Goal: Information Seeking & Learning: Learn about a topic

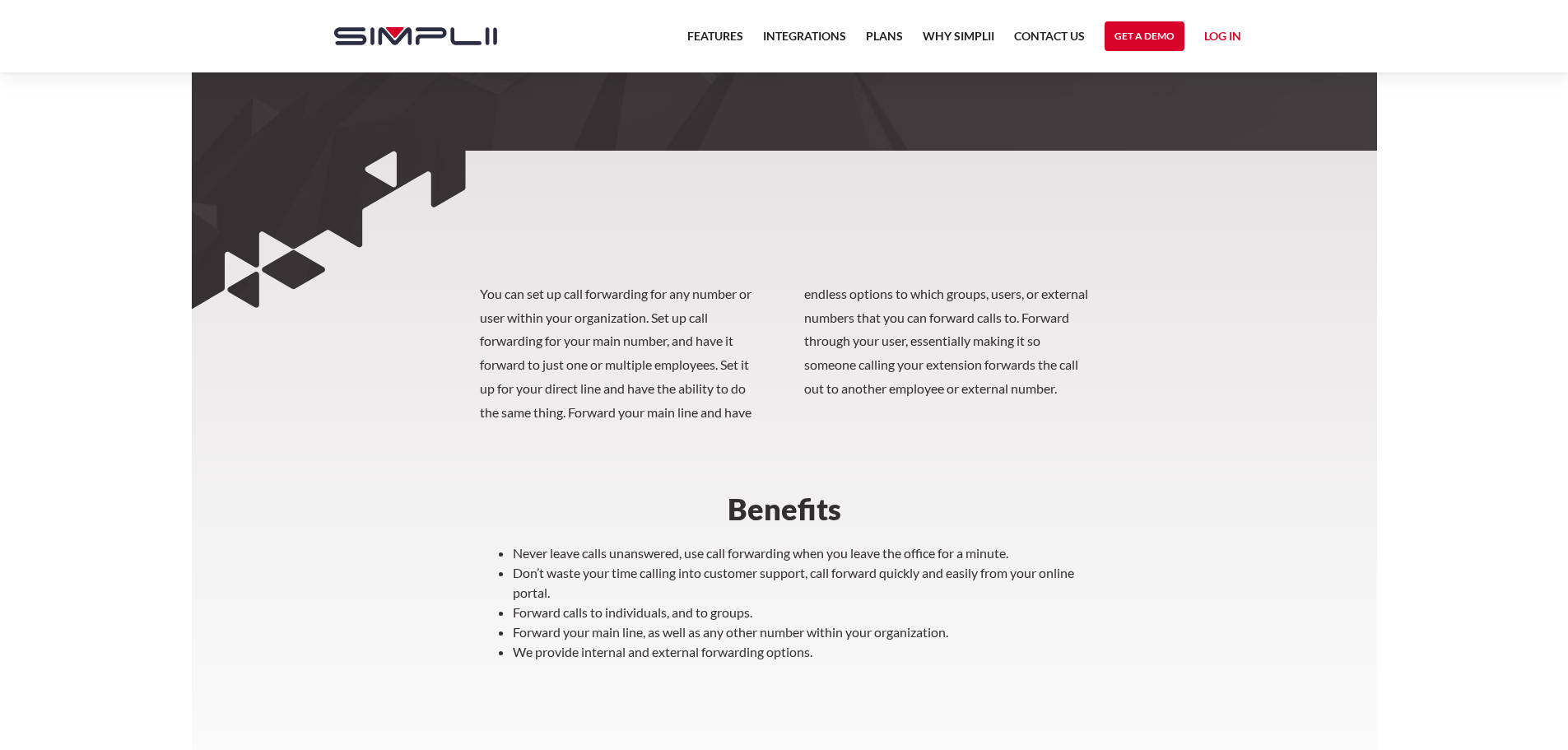
scroll to position [336, 0]
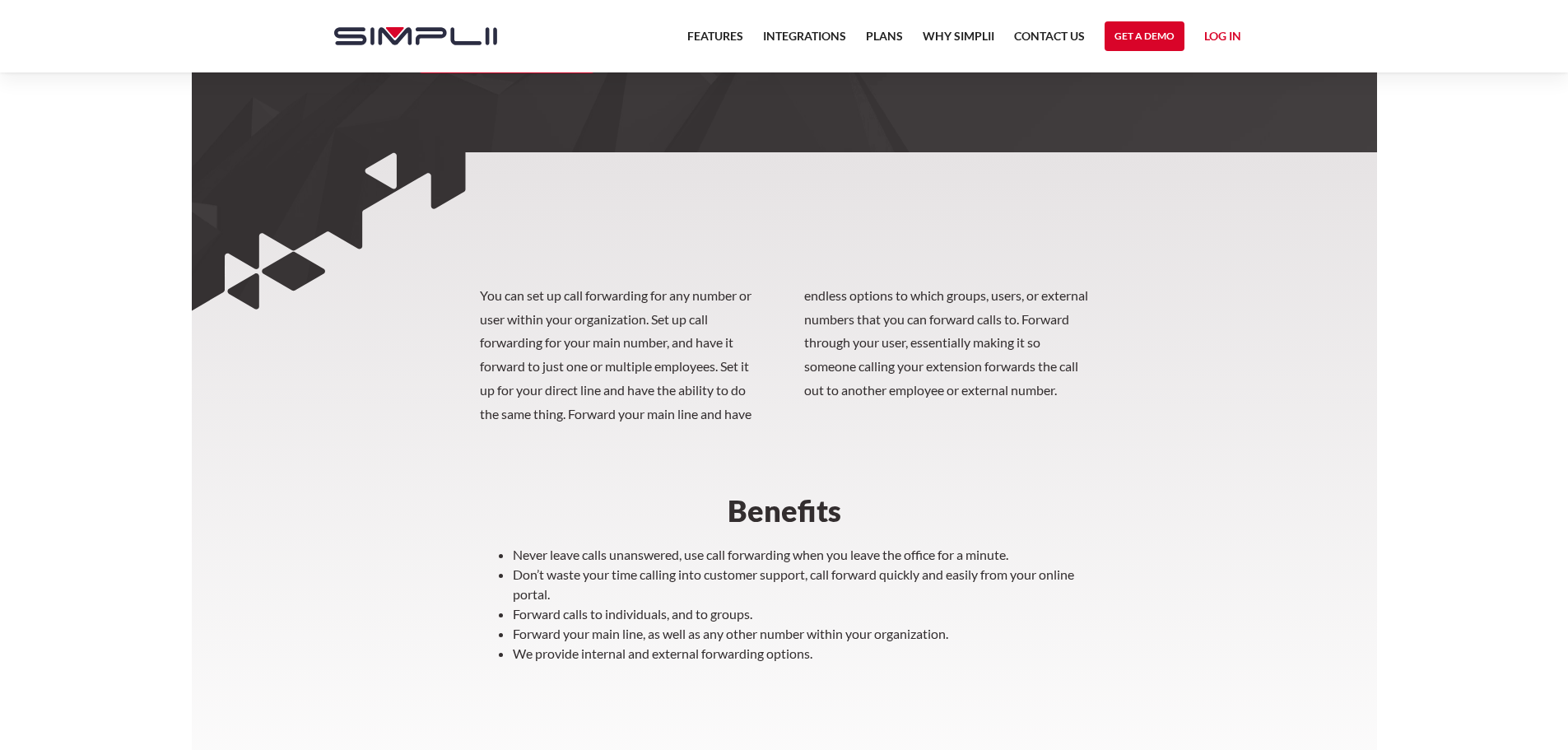
click at [704, 26] on nav "Features Integrations PRoducts Plans Why Simplii Contact US Master Agreement Ge…" at bounding box center [964, 36] width 573 height 72
click at [711, 43] on link "Features" at bounding box center [715, 41] width 56 height 28
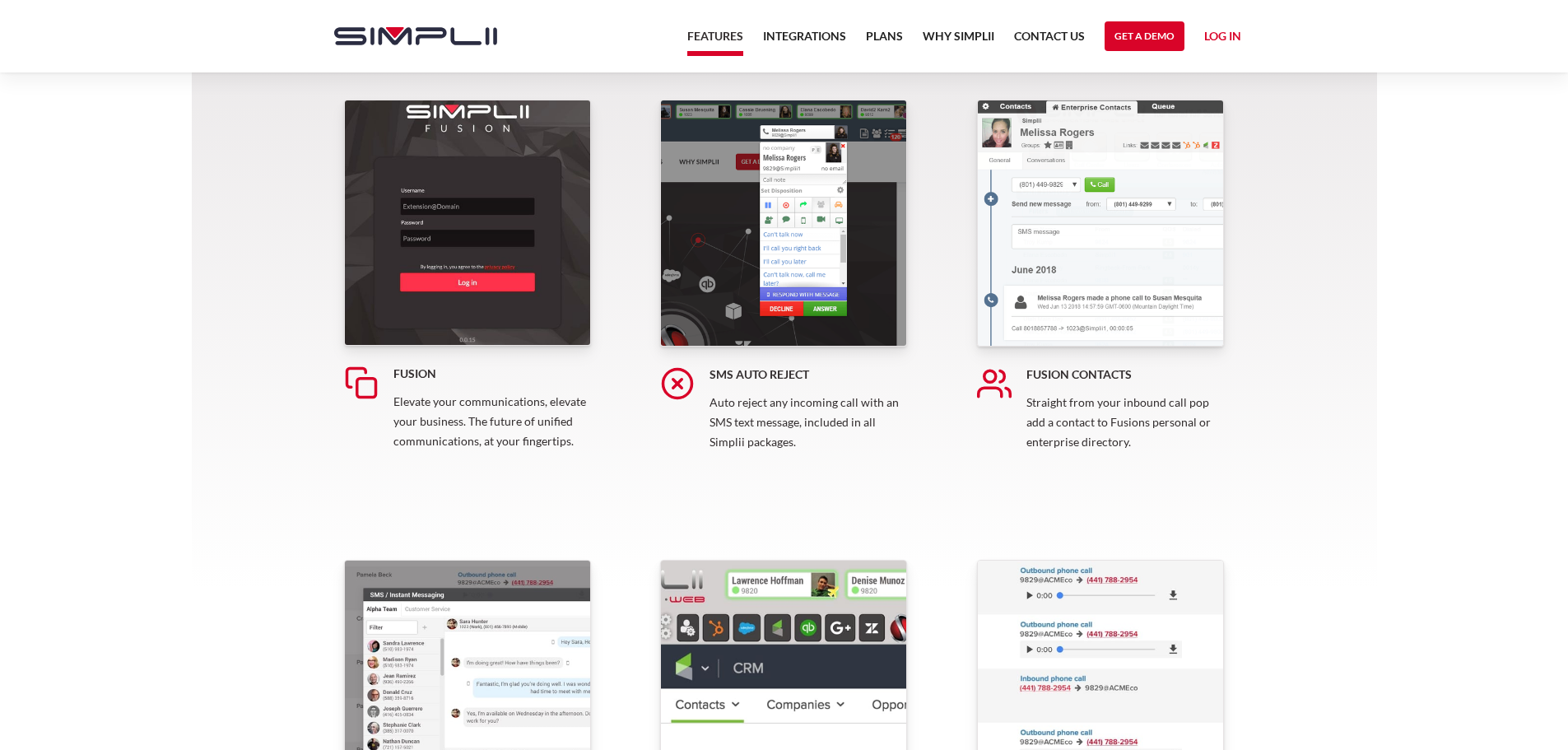
scroll to position [330, 0]
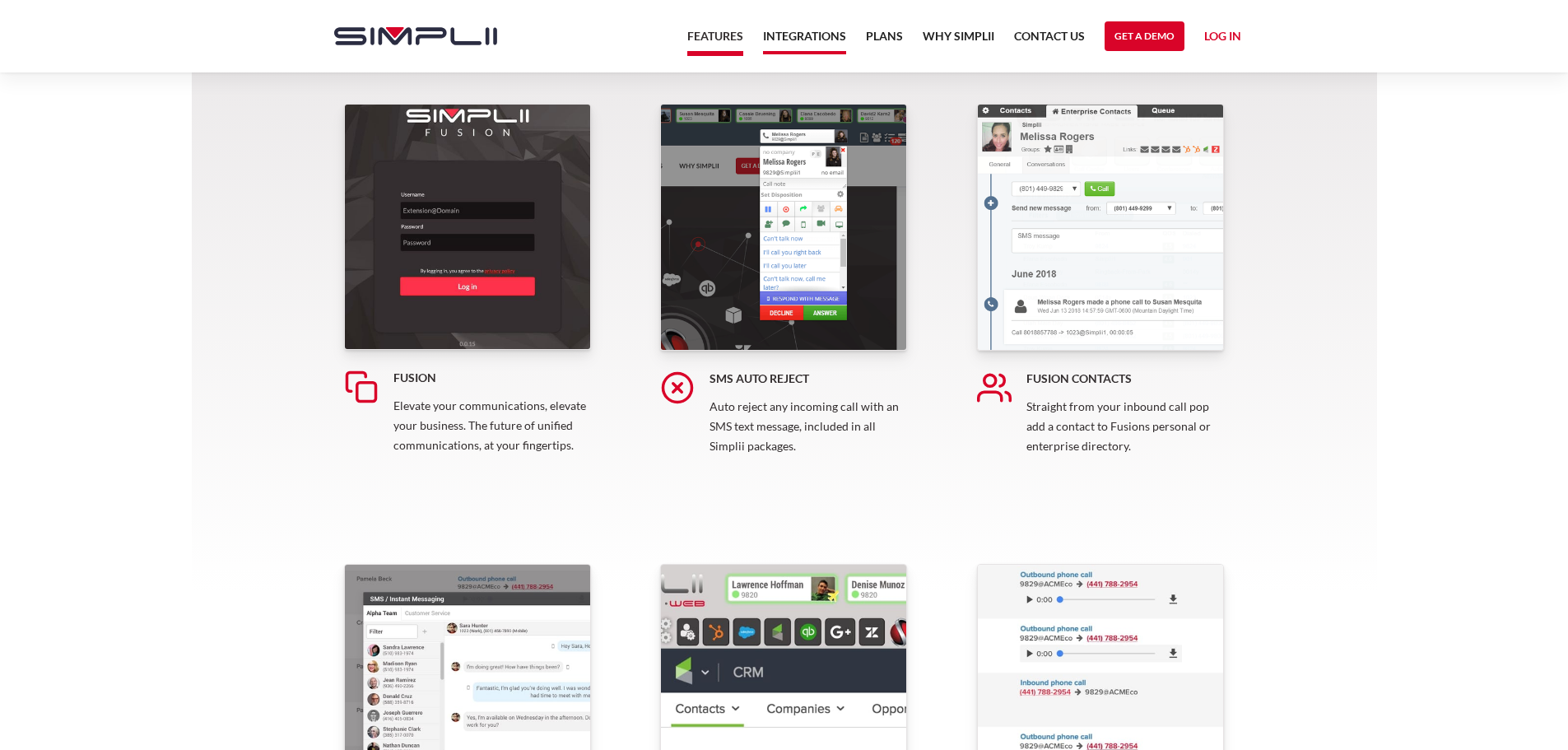
click at [778, 33] on link "Integrations" at bounding box center [804, 41] width 83 height 28
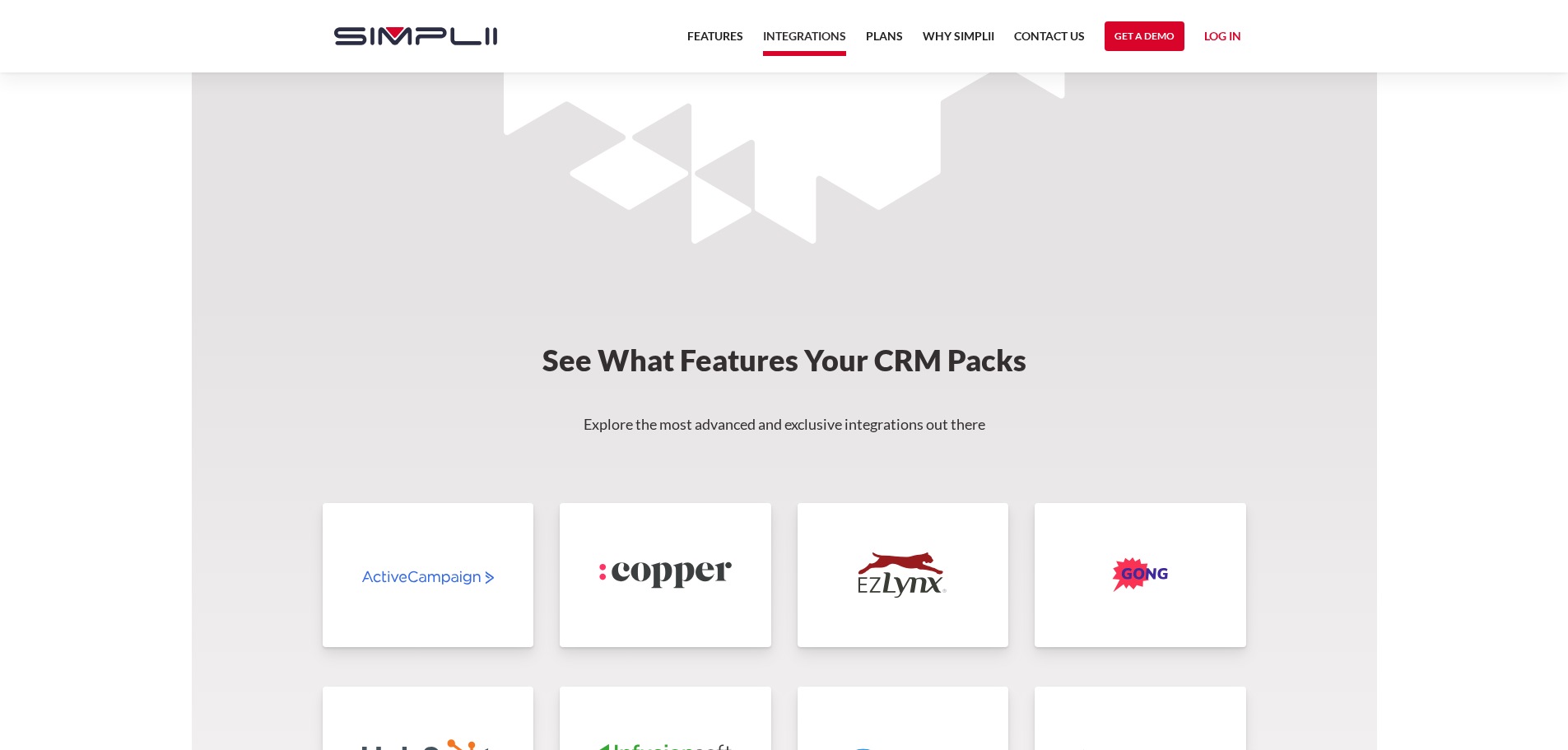
scroll to position [2799, 0]
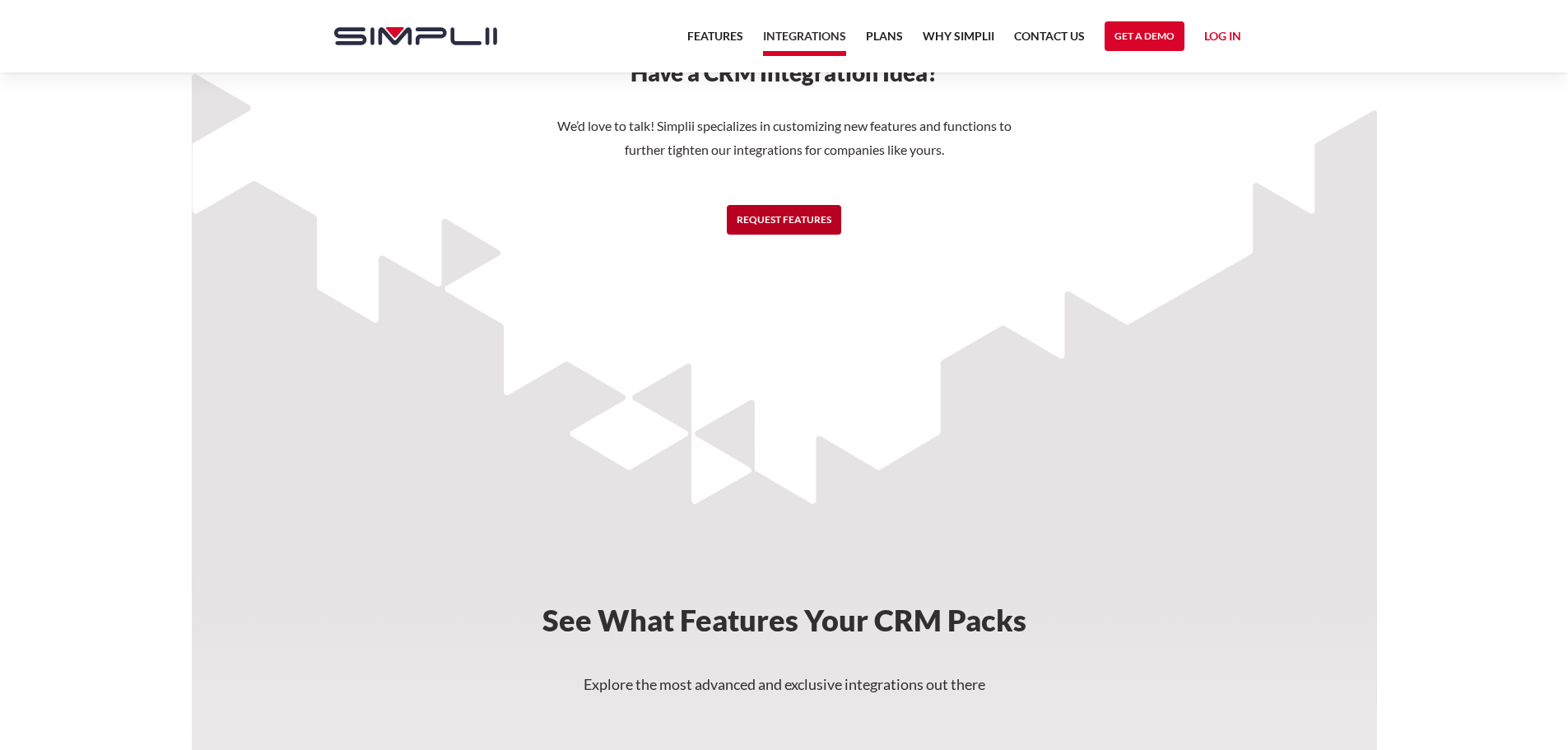
click at [789, 212] on link "Request Features" at bounding box center [784, 220] width 115 height 30
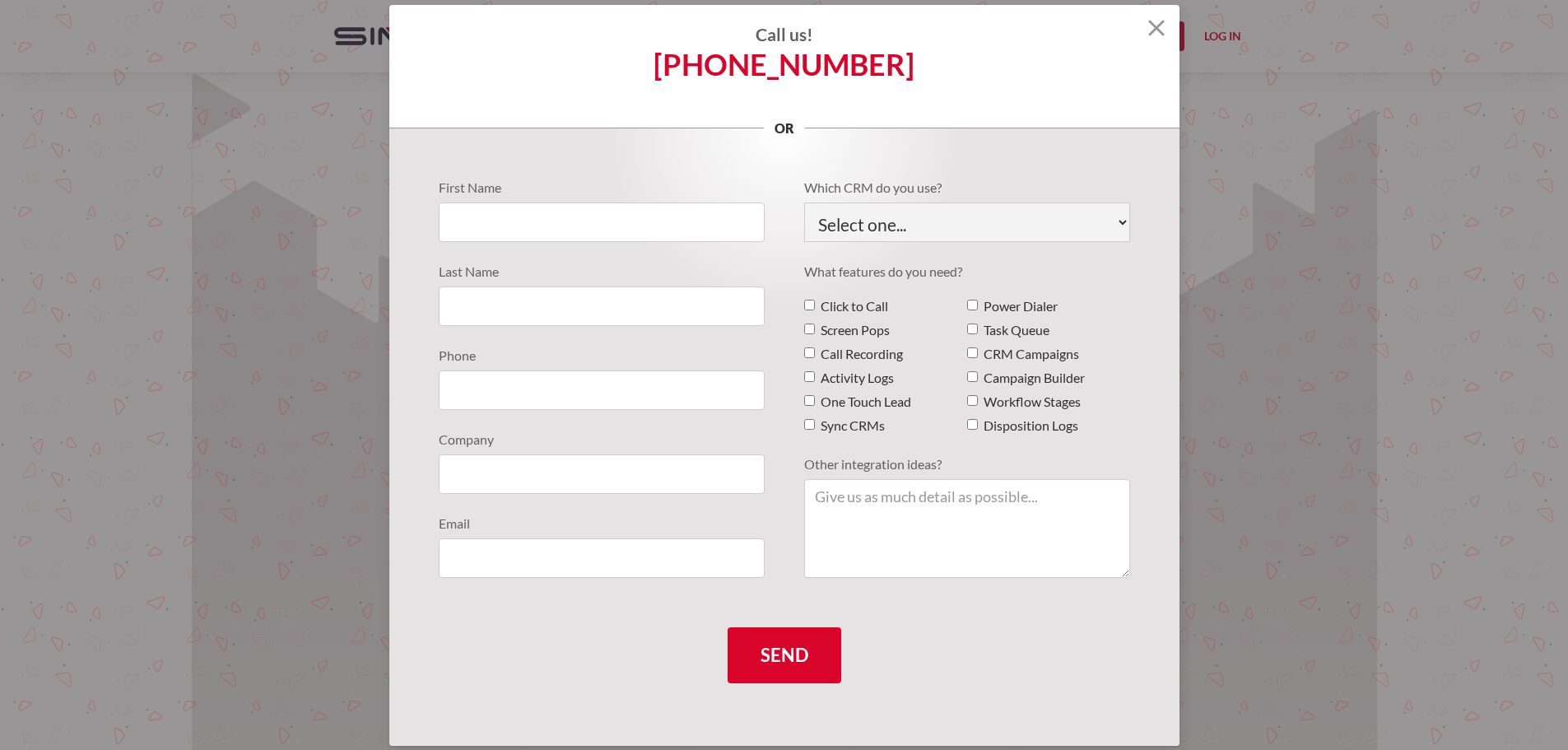
click at [1142, 29] on h4 "Call us!" at bounding box center [784, 34] width 790 height 19
click at [1158, 13] on div "Call us! (888) 787-7670 or" at bounding box center [784, 67] width 790 height 123
click at [1163, 26] on img at bounding box center [1156, 27] width 17 height 17
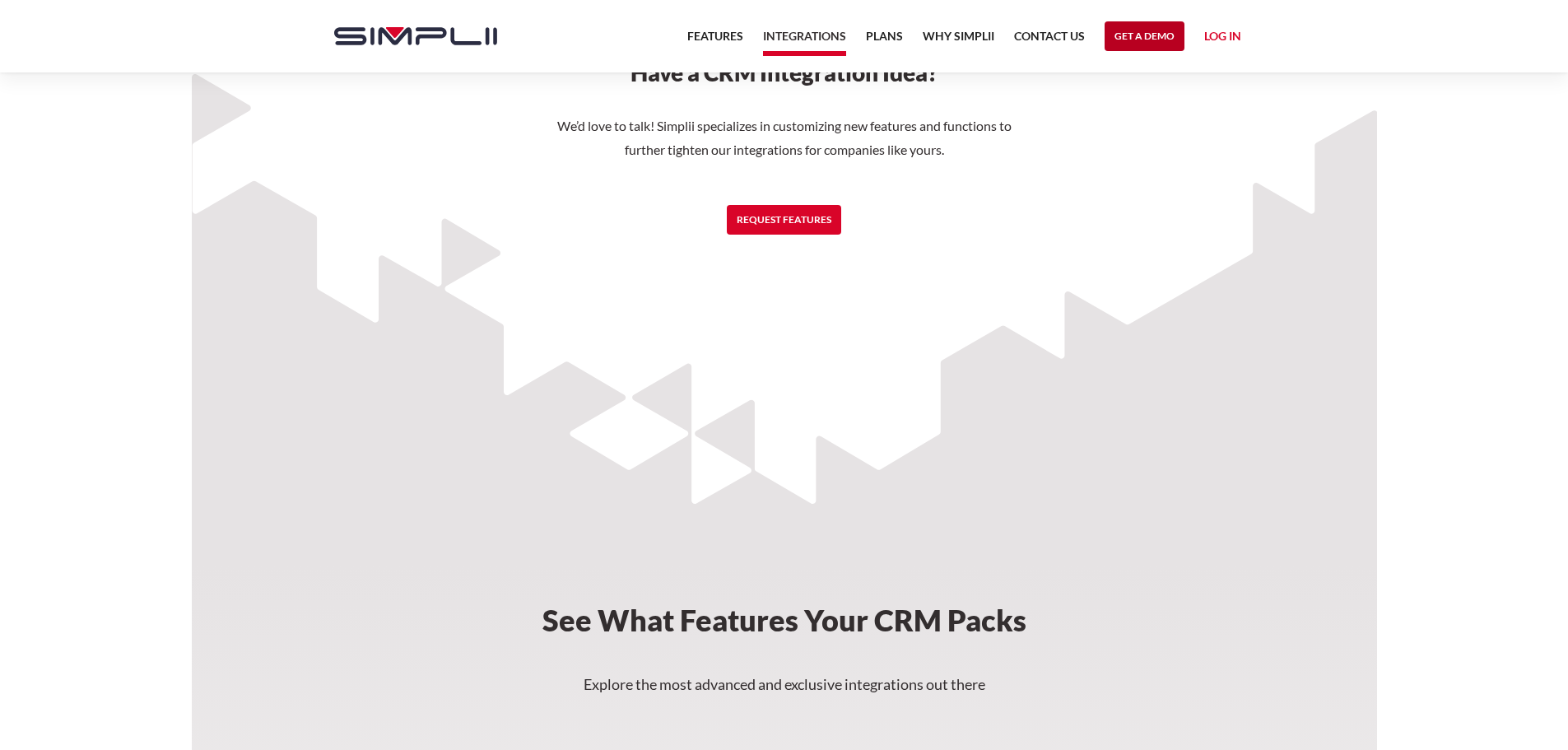
click at [1158, 27] on link "Get a Demo" at bounding box center [1144, 36] width 80 height 30
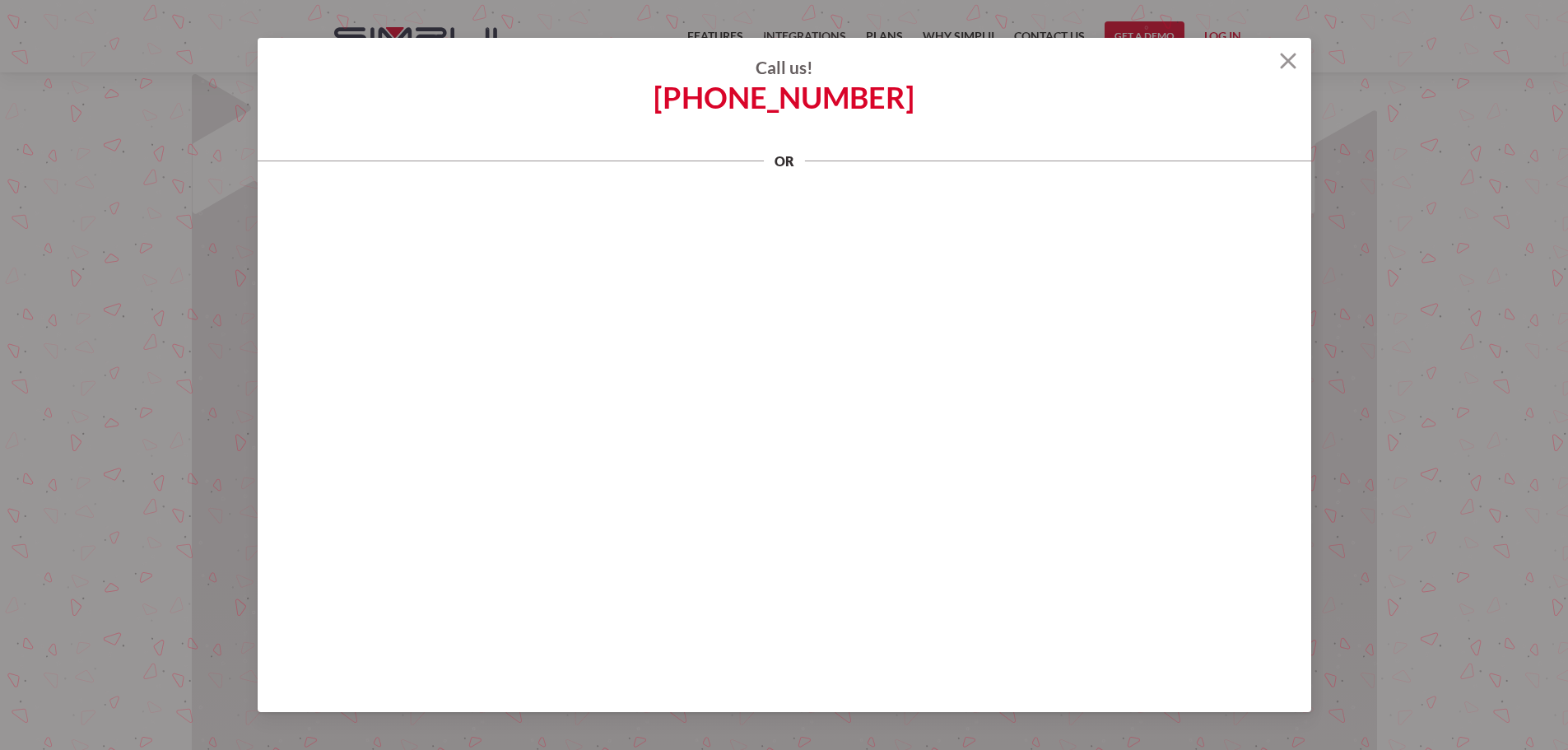
click at [1278, 69] on h4 "Call us!" at bounding box center [784, 67] width 1054 height 19
click at [1291, 59] on img at bounding box center [1288, 61] width 17 height 17
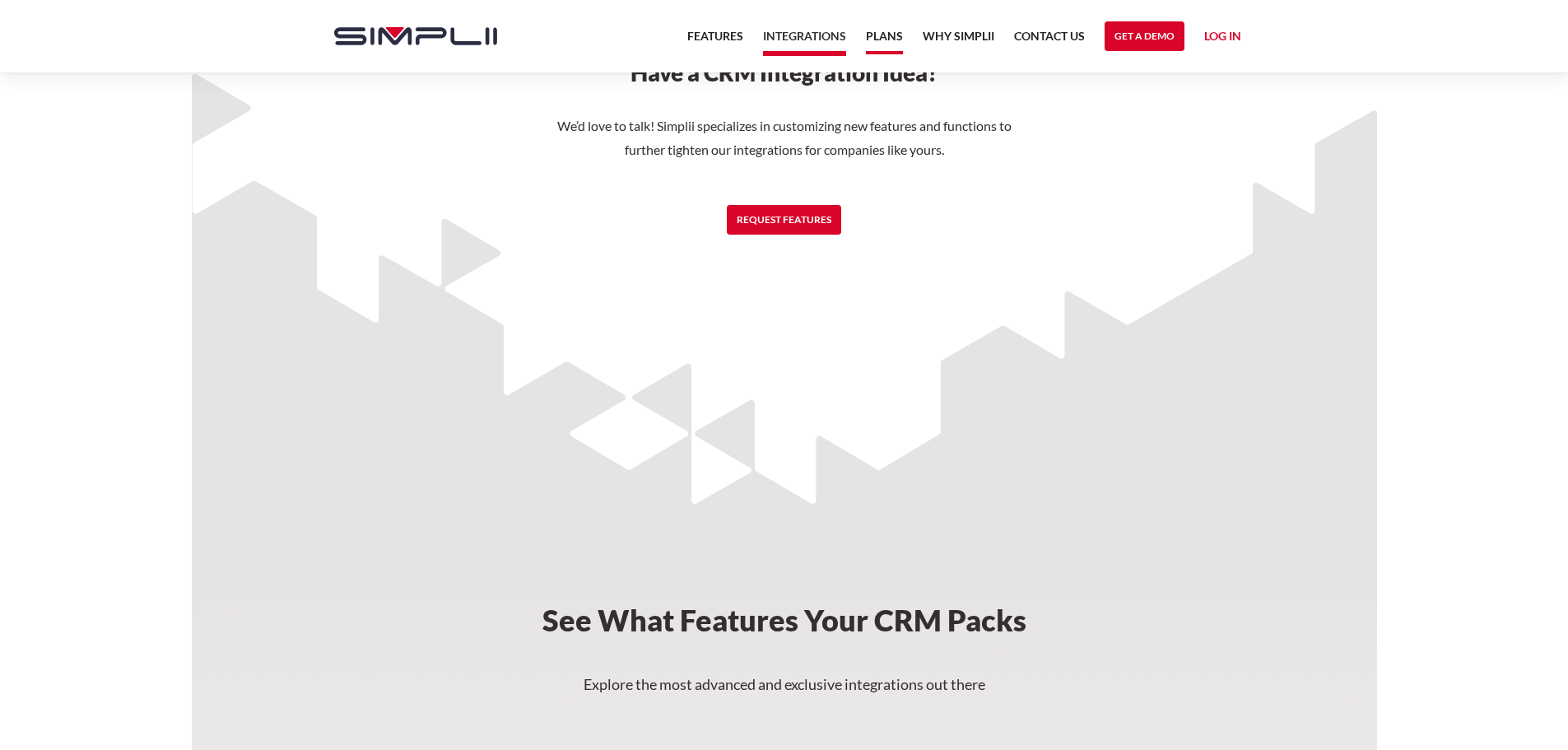
click at [887, 36] on link "Plans" at bounding box center [884, 41] width 37 height 28
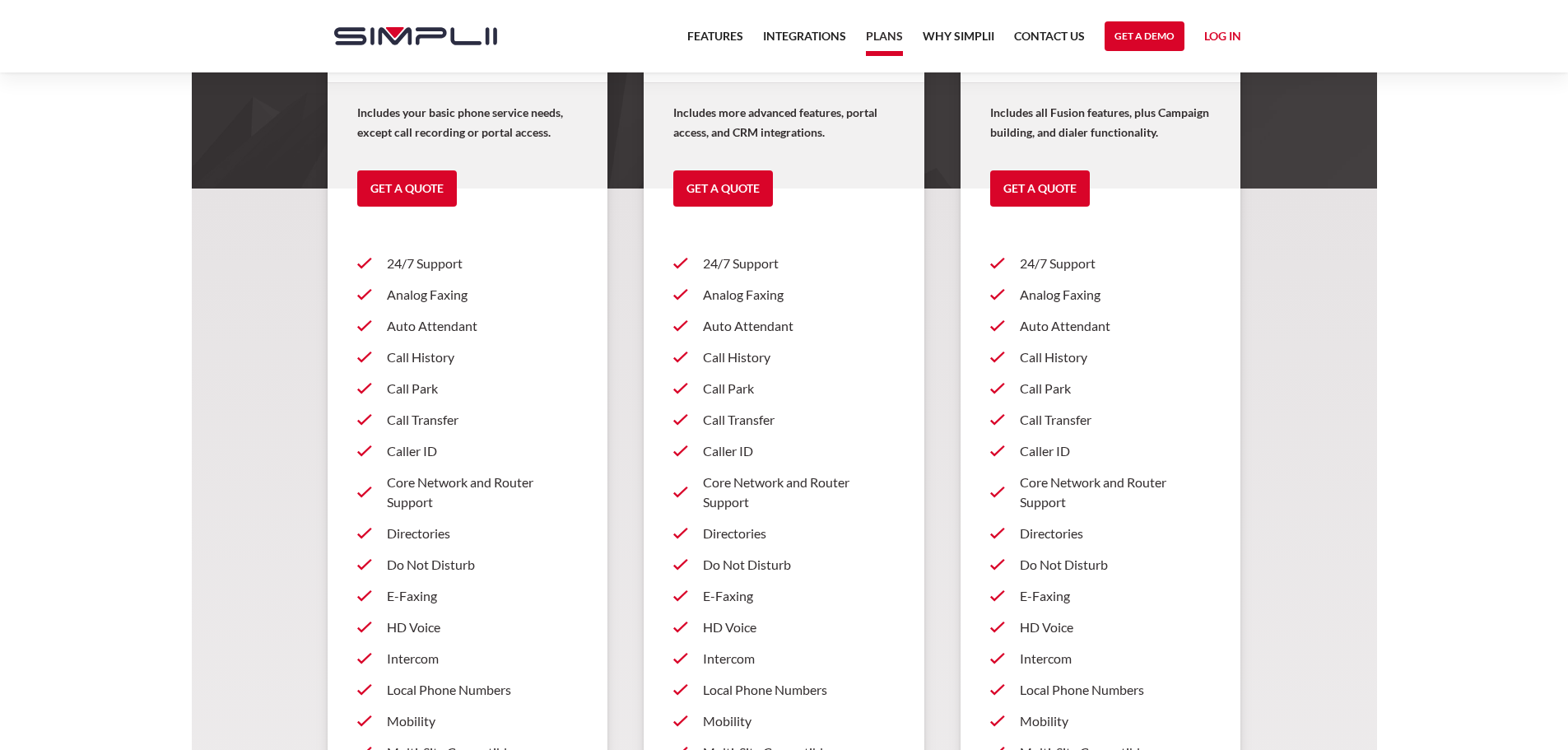
scroll to position [330, 0]
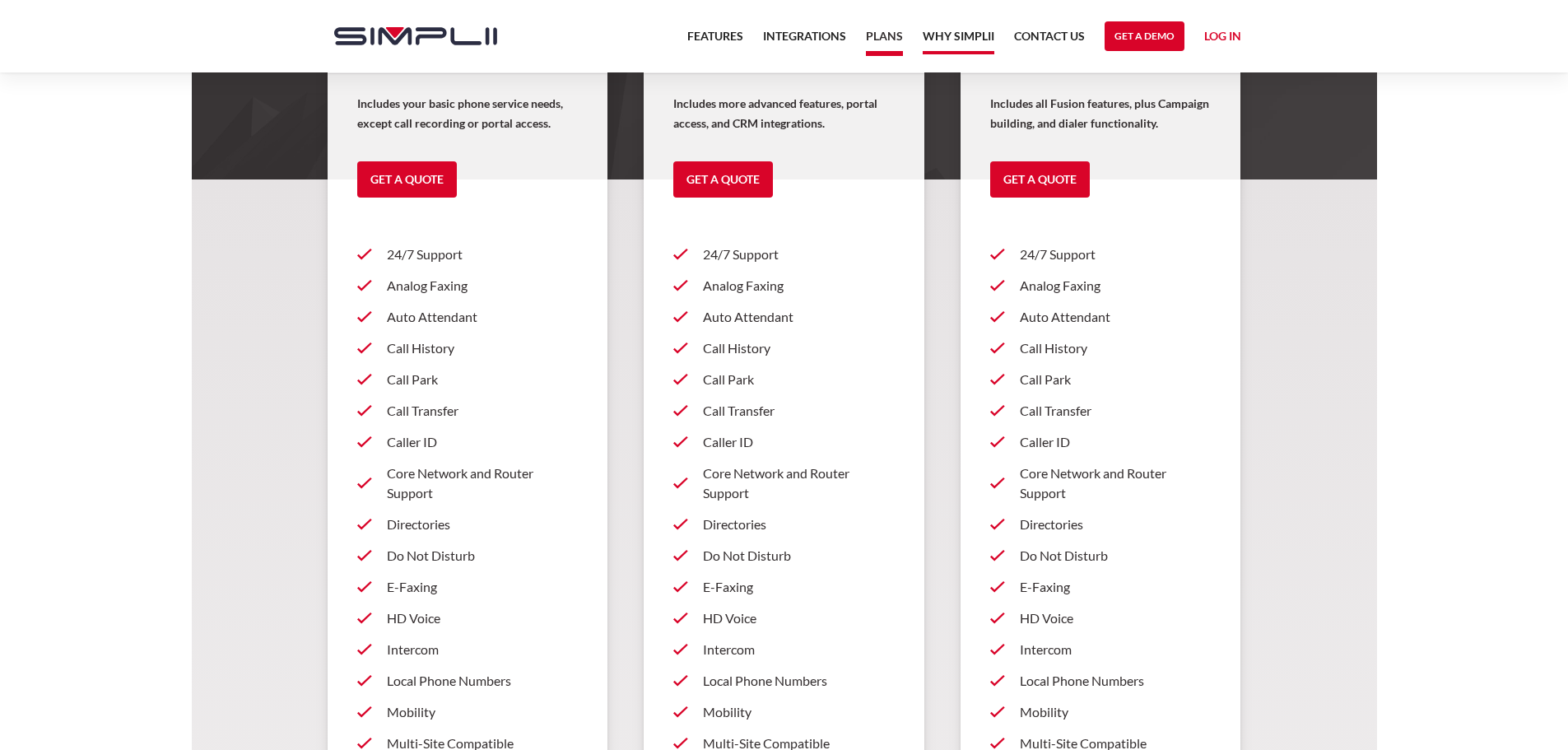
click at [965, 28] on link "Why Simplii" at bounding box center [958, 41] width 71 height 28
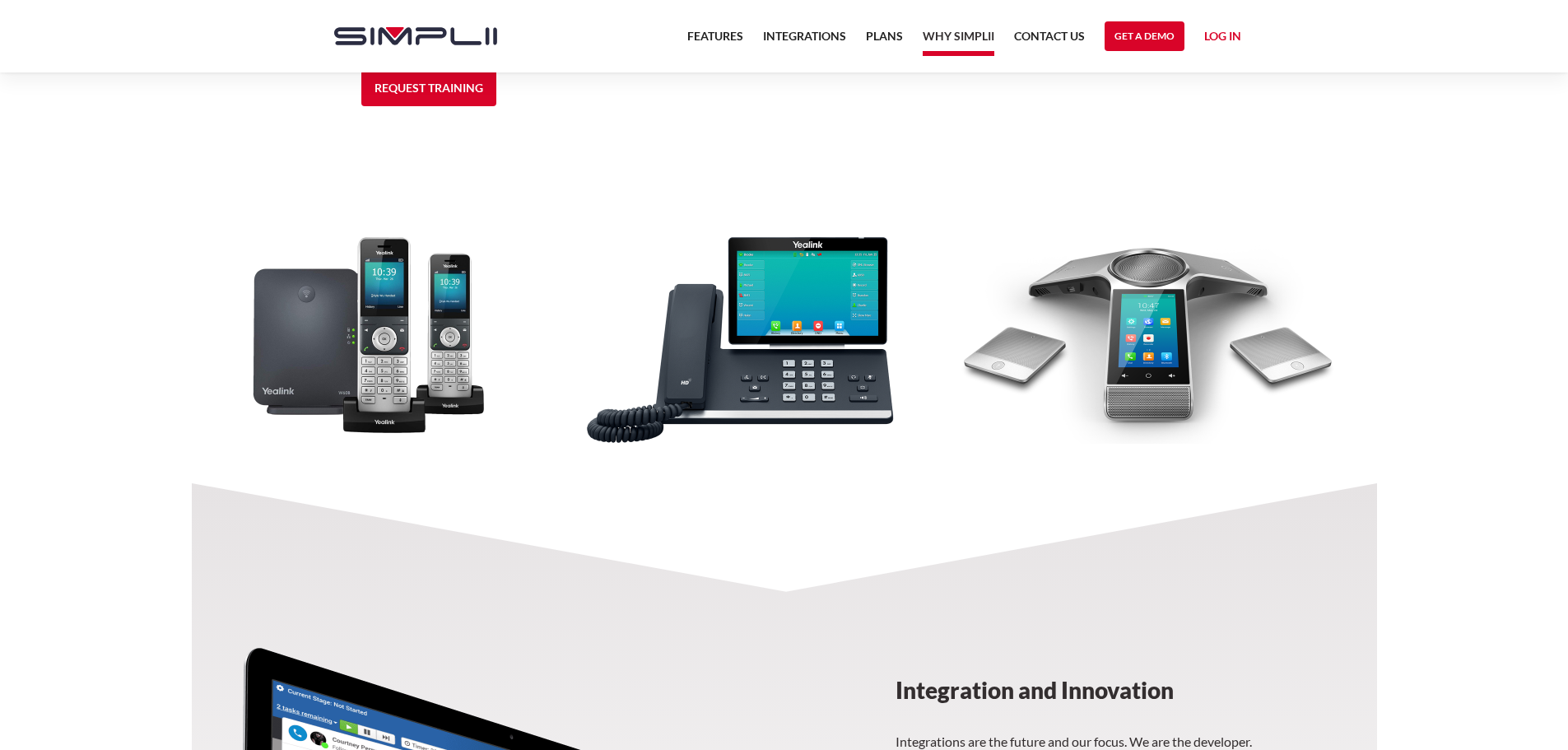
scroll to position [1481, 0]
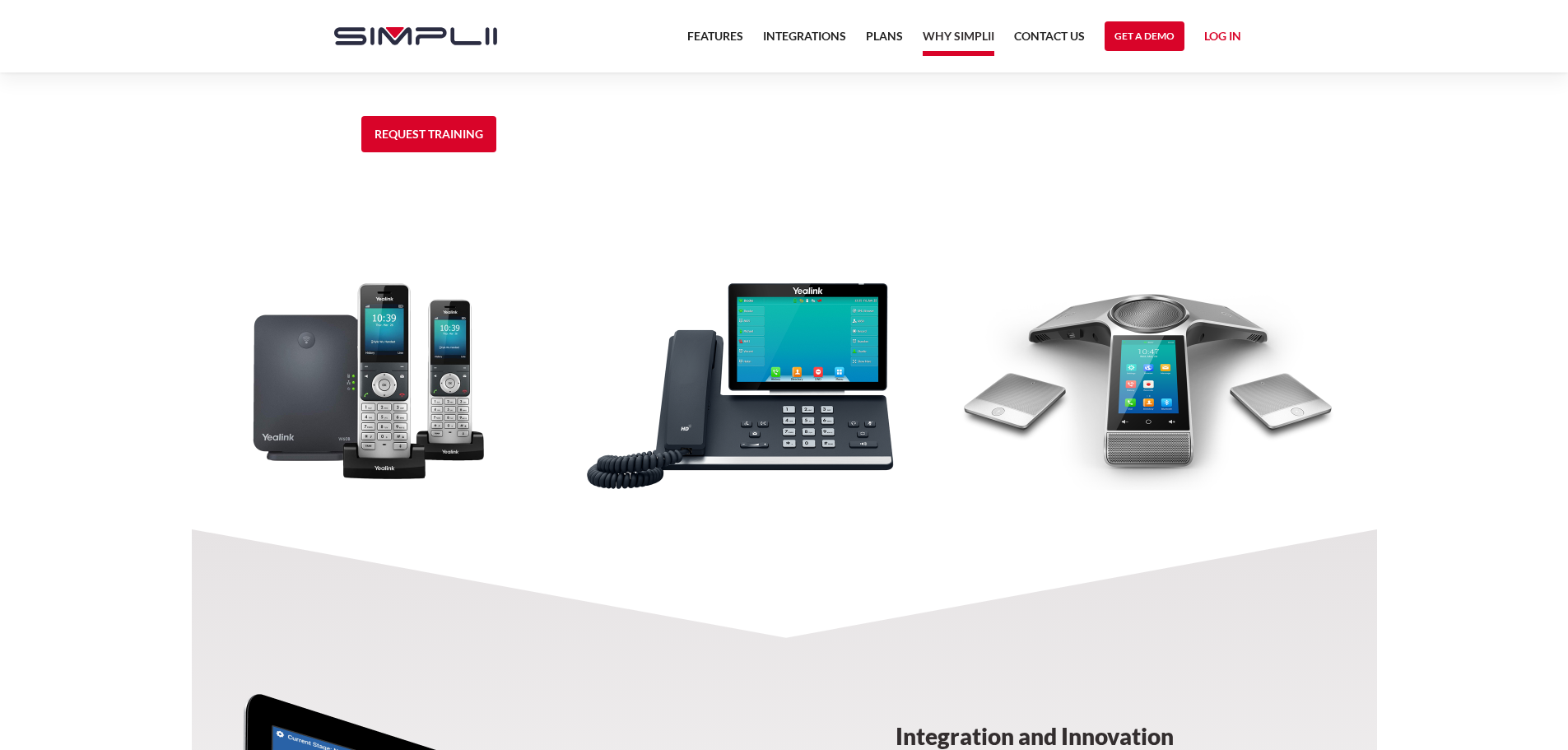
click at [862, 34] on nav "Features Integrations PRoducts Plans Why Simplii Contact US Master Agreement Ge…" at bounding box center [964, 36] width 573 height 72
click at [882, 41] on link "Plans" at bounding box center [884, 41] width 37 height 28
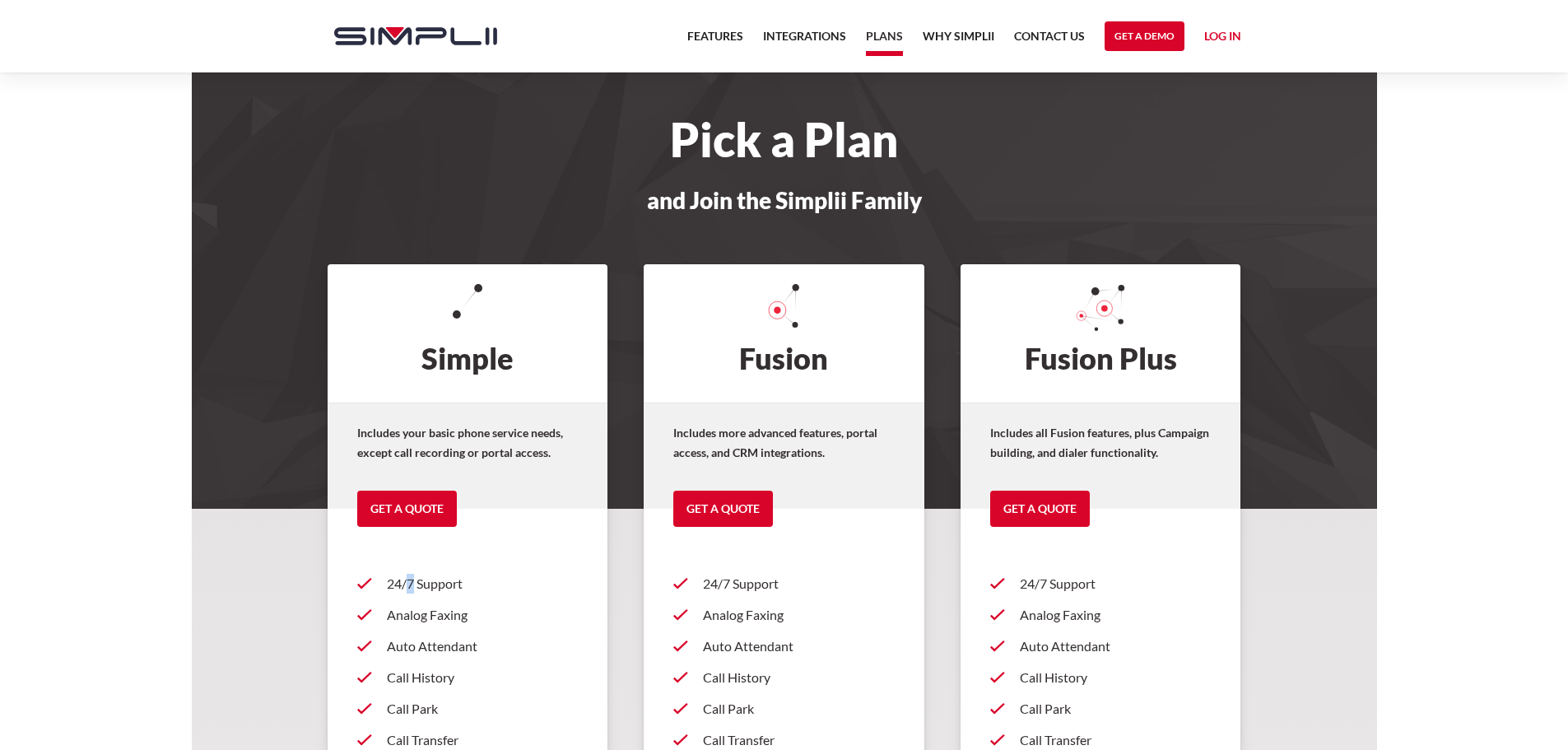
drag, startPoint x: 360, startPoint y: 550, endPoint x: 408, endPoint y: 560, distance: 49.0
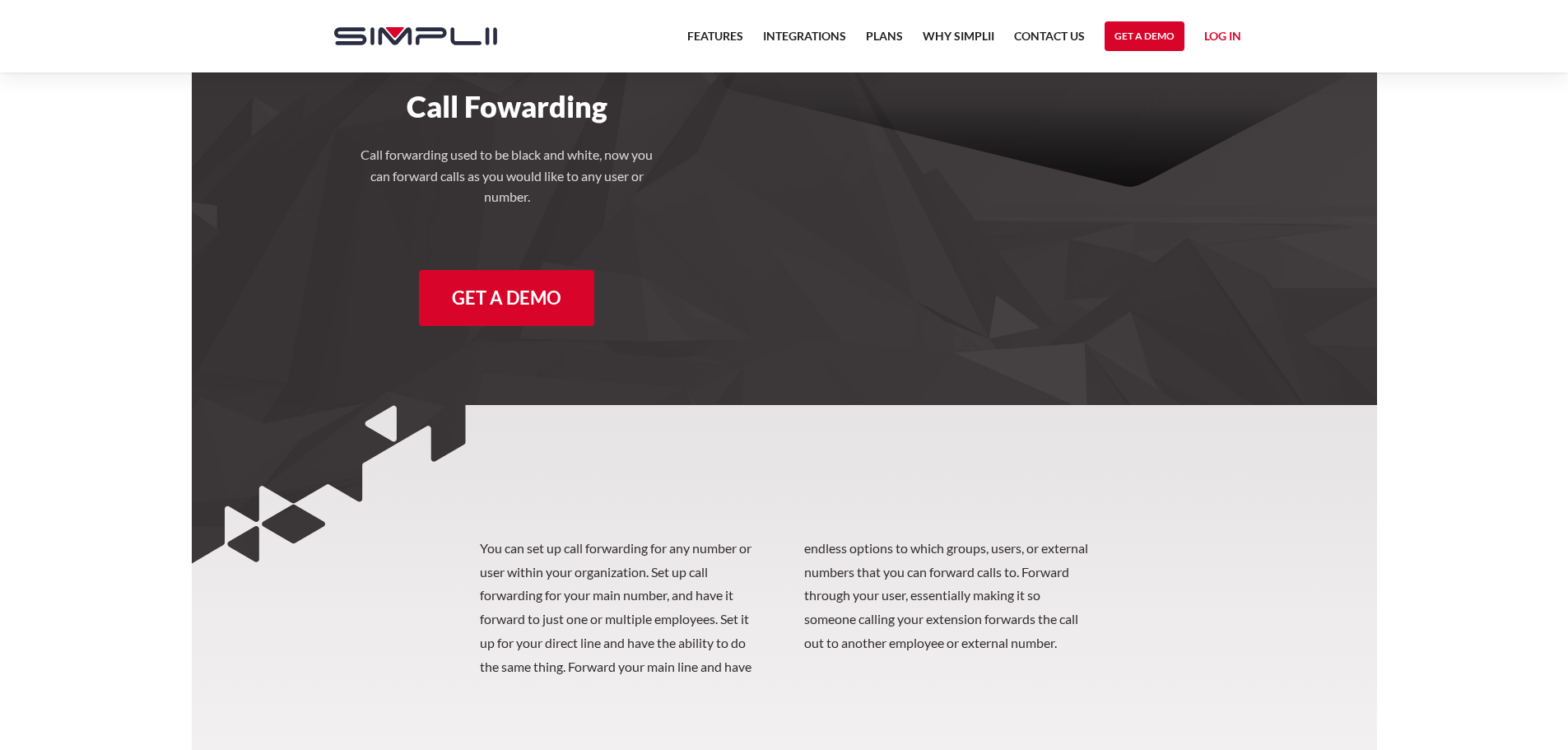
scroll to position [412, 0]
